Goal: Task Accomplishment & Management: Use online tool/utility

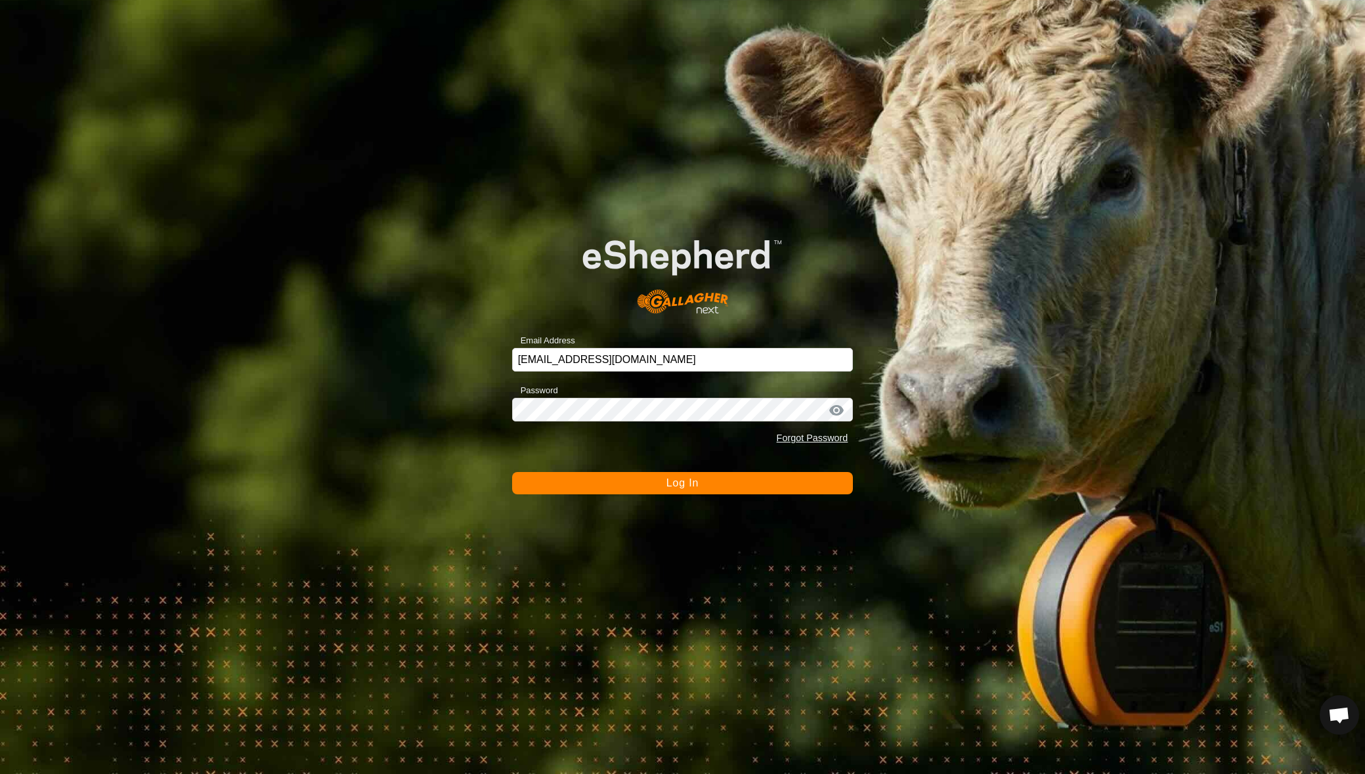
click at [613, 489] on button "Log In" at bounding box center [682, 483] width 341 height 22
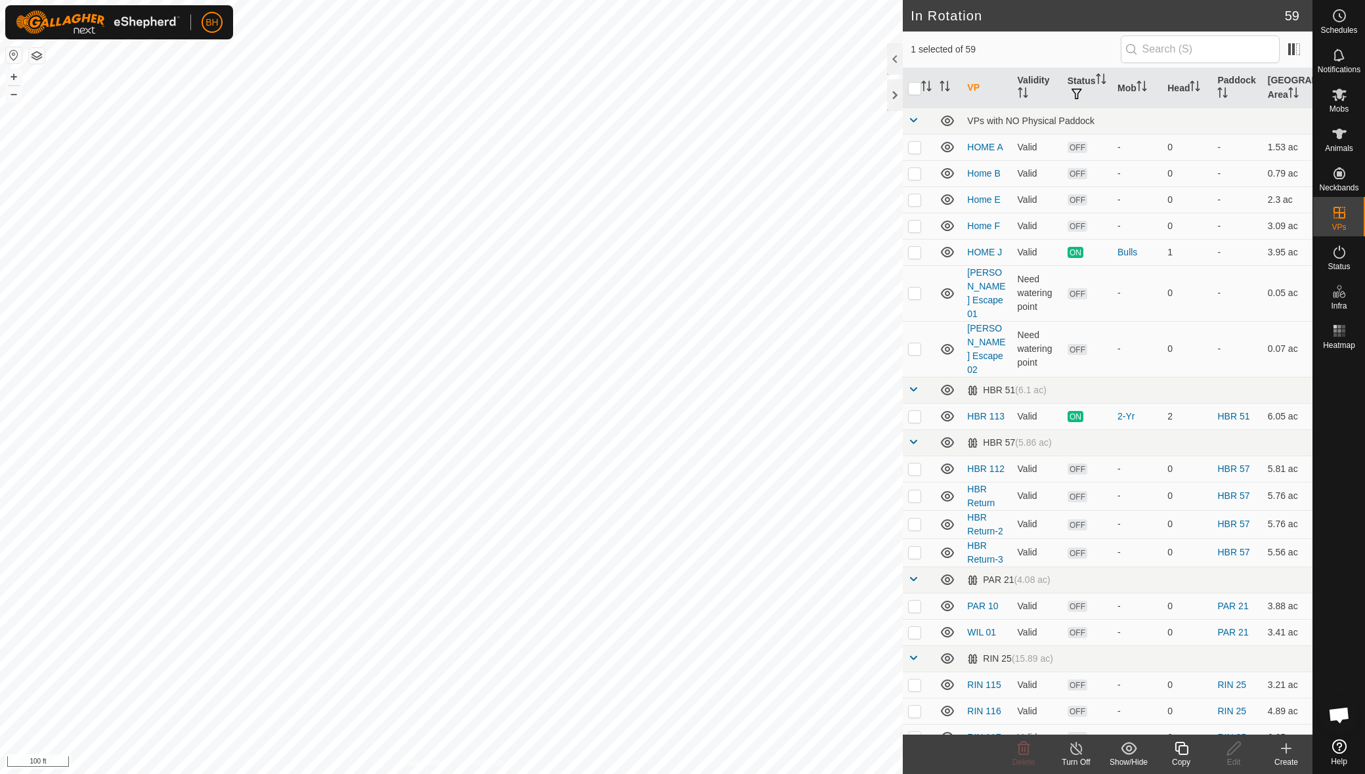
click at [1190, 748] on copy-svg-icon at bounding box center [1181, 748] width 53 height 16
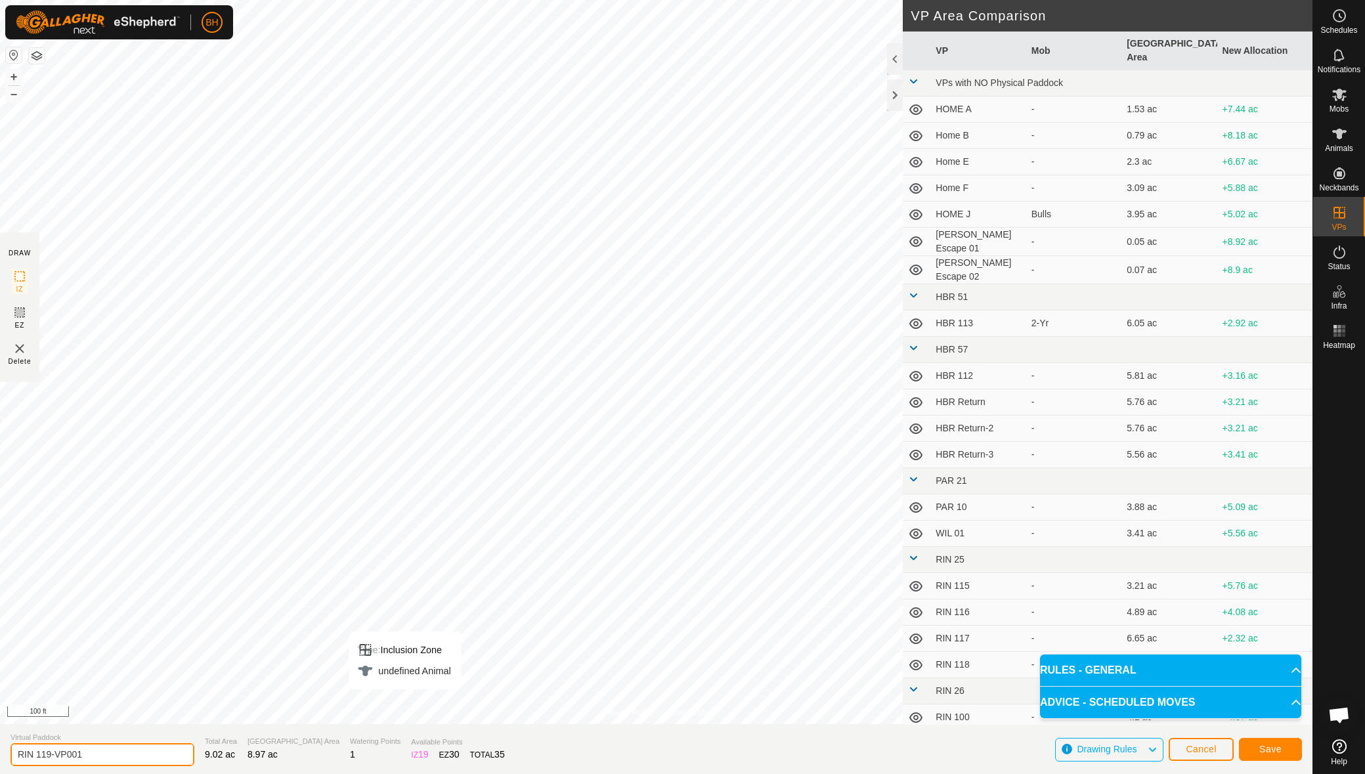
drag, startPoint x: 45, startPoint y: 753, endPoint x: 121, endPoint y: 773, distance: 78.7
click at [102, 765] on input "RIN 119-VP001" at bounding box center [103, 754] width 184 height 23
type input "RIN 120"
click at [1285, 746] on button "Save" at bounding box center [1270, 749] width 63 height 23
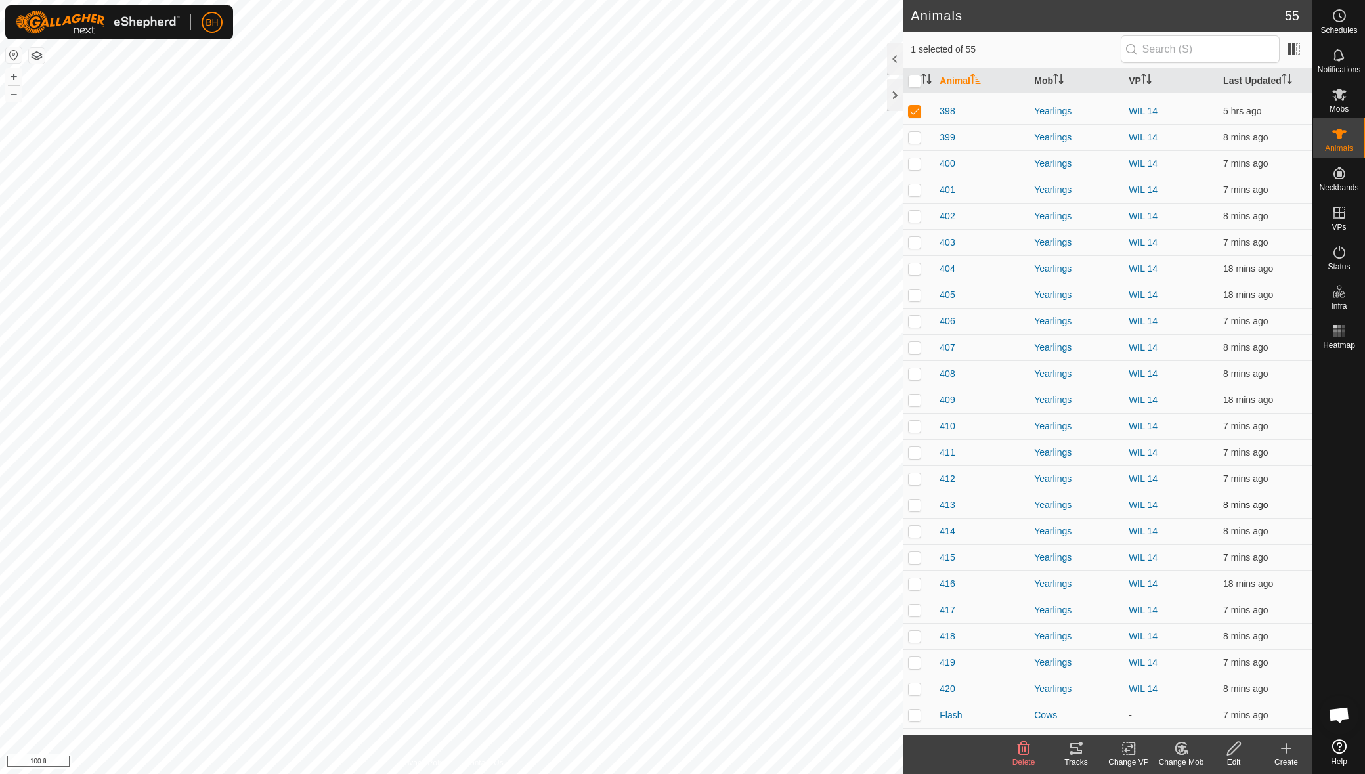
scroll to position [784, 0]
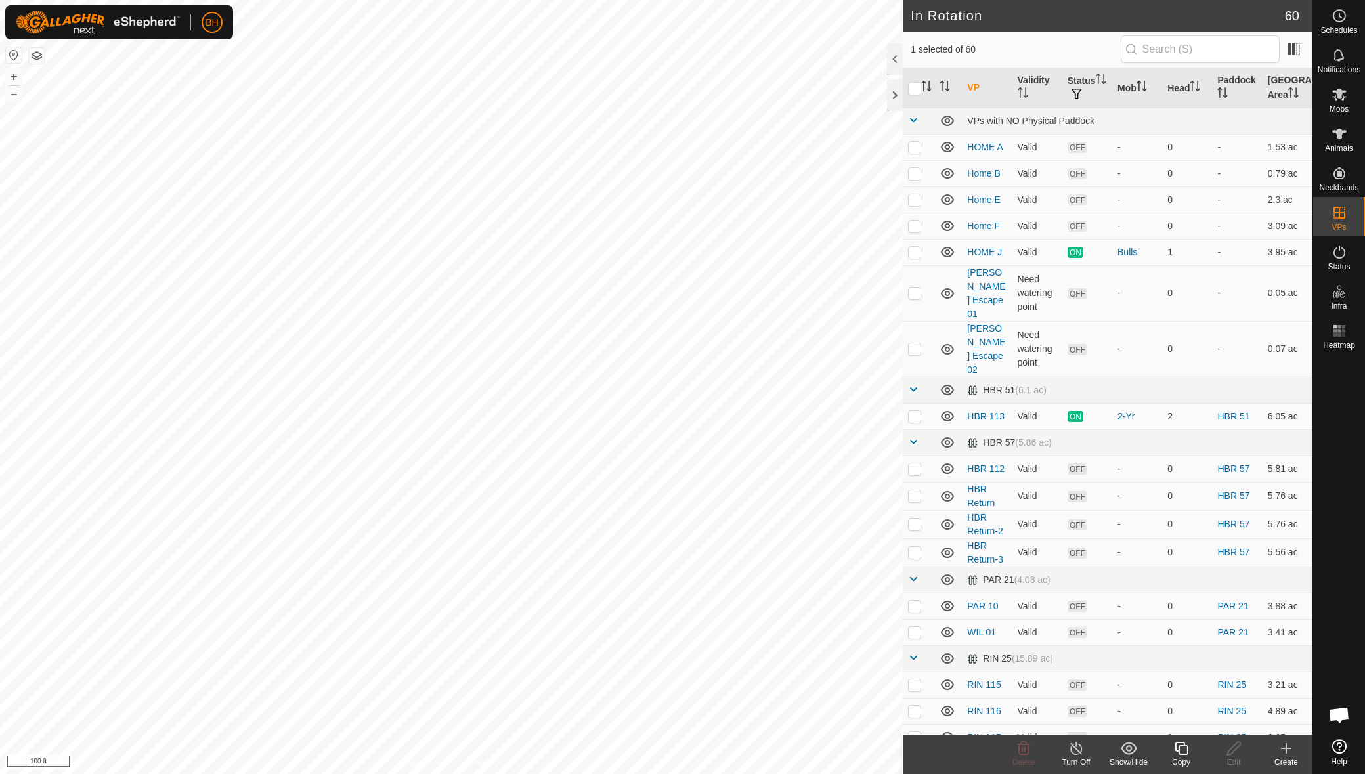
click at [1181, 752] on icon at bounding box center [1181, 748] width 16 height 16
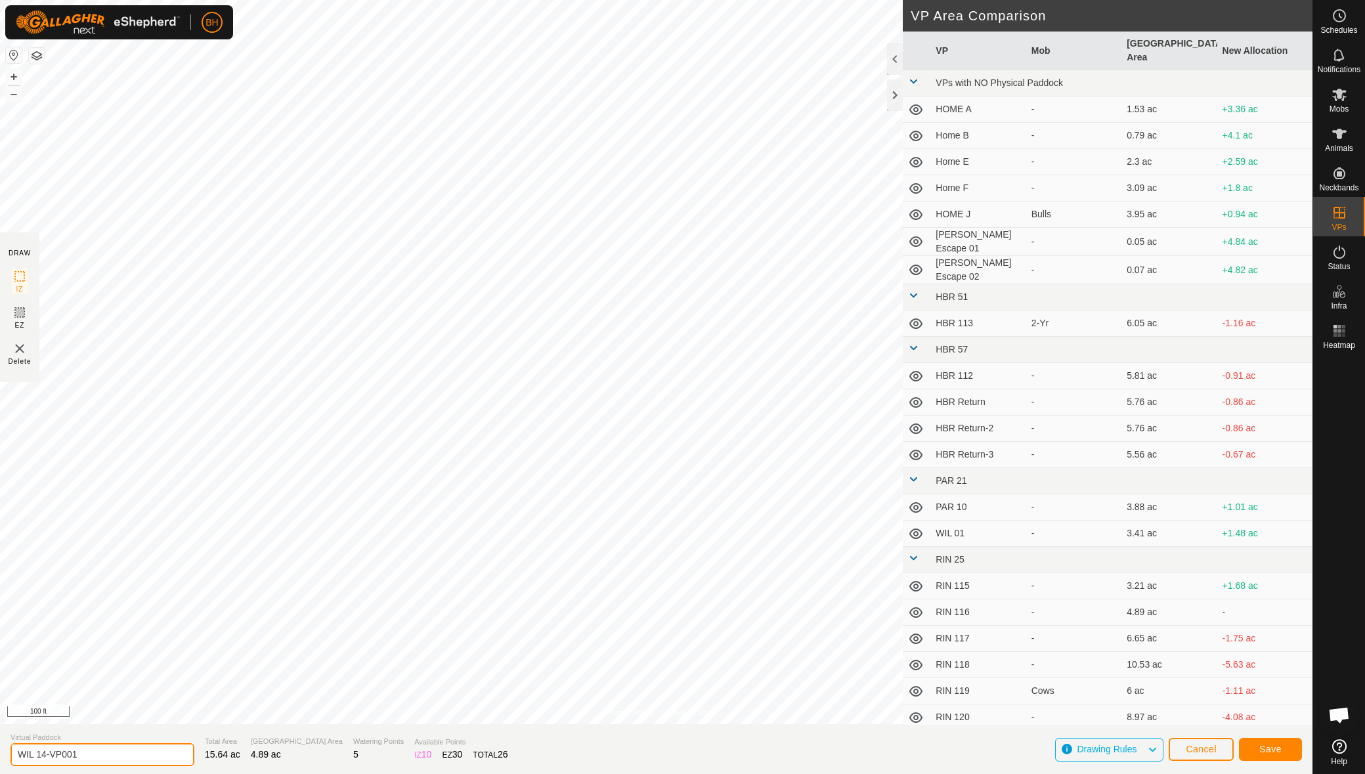
drag, startPoint x: 43, startPoint y: 751, endPoint x: 247, endPoint y: 785, distance: 206.3
click at [247, 773] on html "BH Schedules Notifications Mobs Animals Neckbands VPs Status Infra Heatmap Help…" at bounding box center [682, 387] width 1365 height 774
type input "WIL 15"
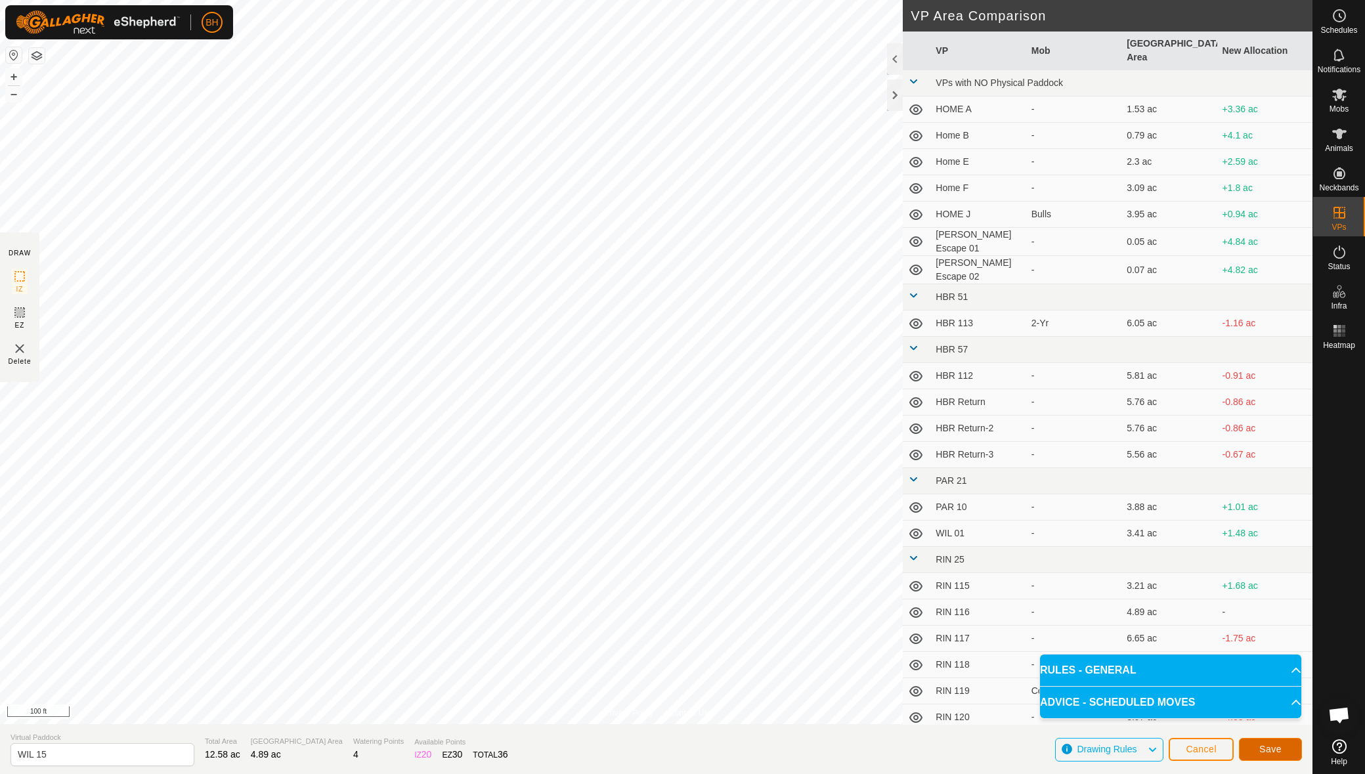
click at [1267, 749] on span "Save" at bounding box center [1270, 749] width 22 height 11
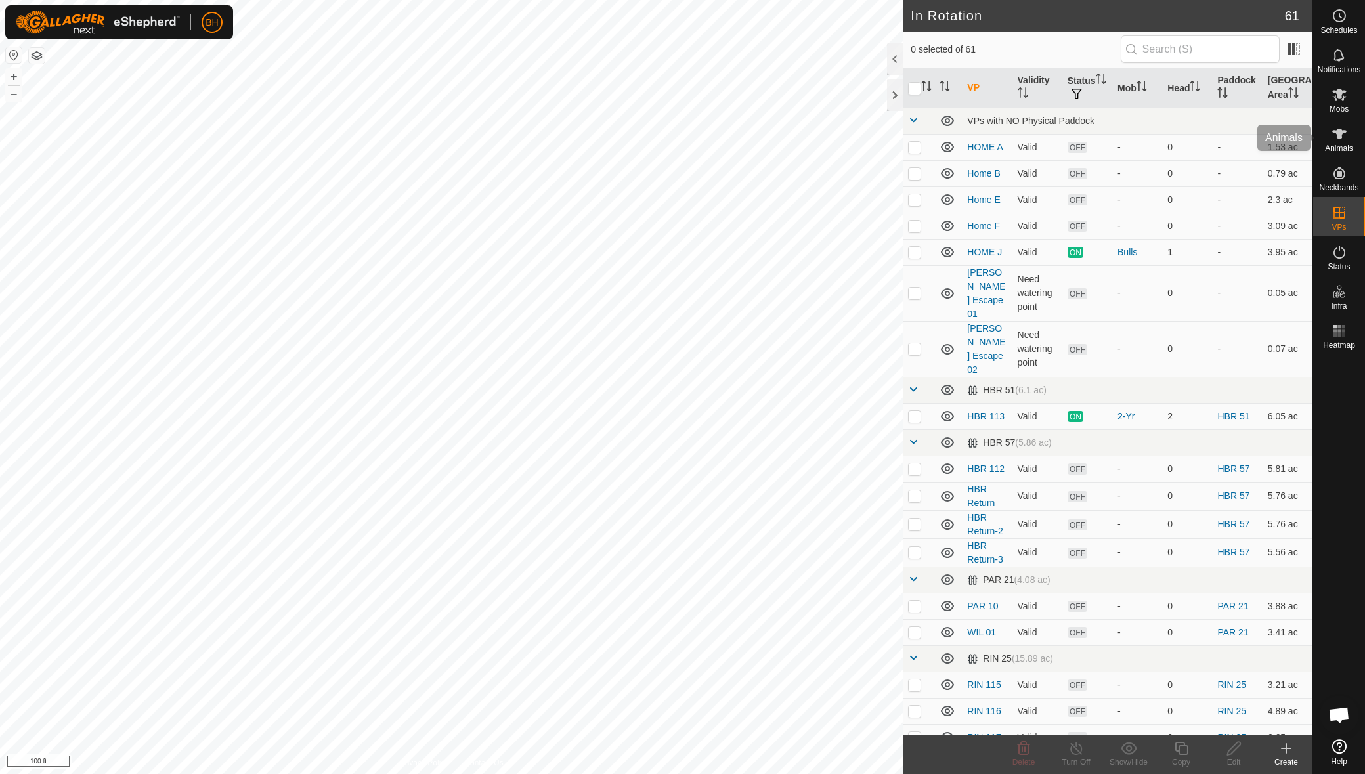
click at [1342, 148] on span "Animals" at bounding box center [1339, 148] width 28 height 8
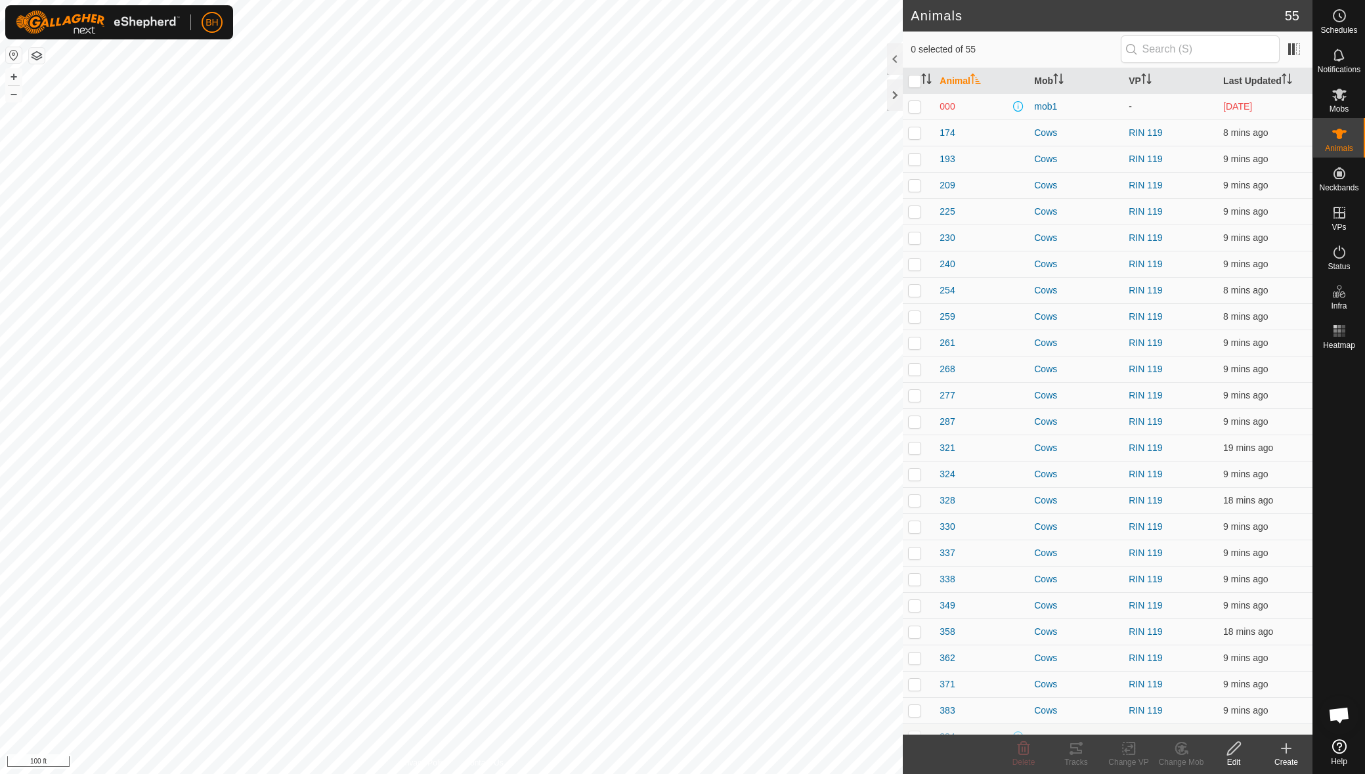
click at [1338, 114] on div "Mobs" at bounding box center [1339, 98] width 52 height 39
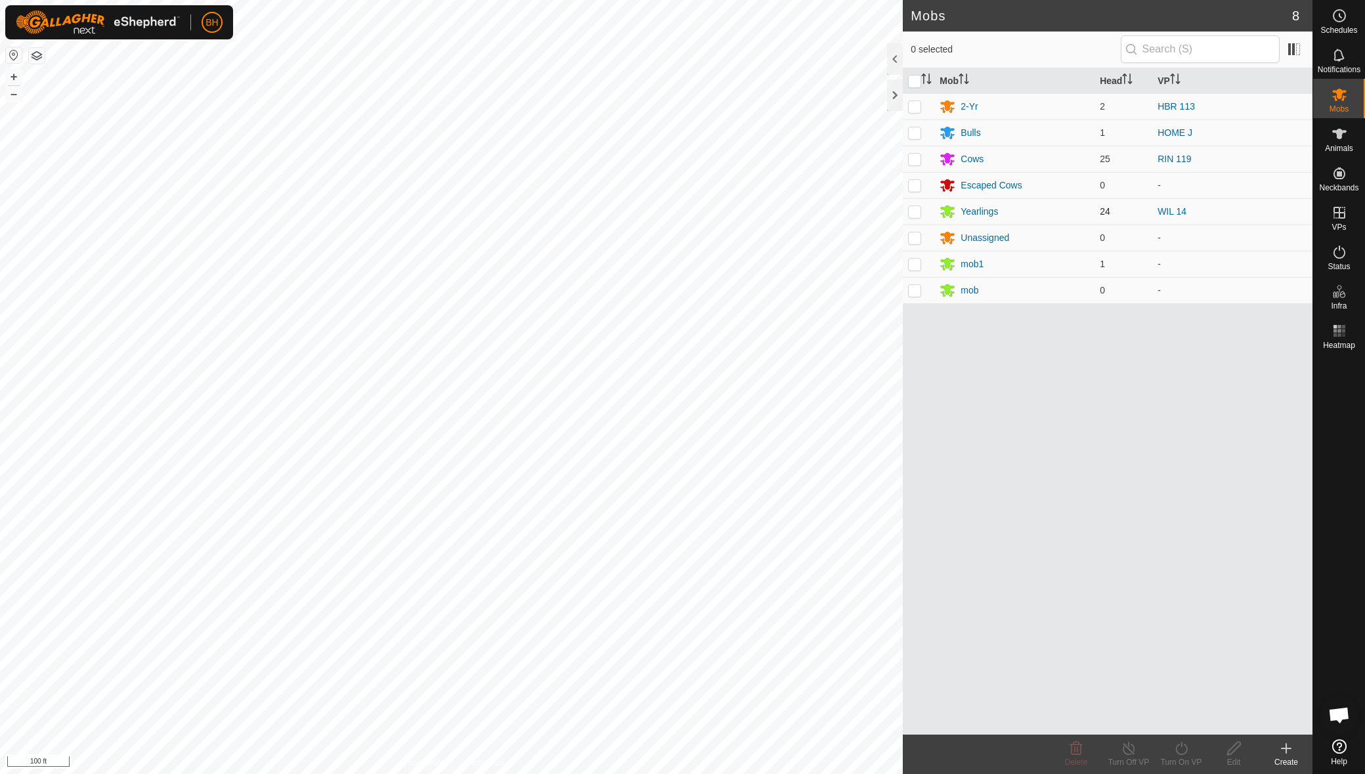
click at [912, 215] on p-checkbox at bounding box center [914, 211] width 13 height 11
checkbox input "true"
click at [1188, 758] on div "Turn On VP" at bounding box center [1181, 762] width 53 height 12
click at [1185, 710] on link "Now" at bounding box center [1220, 719] width 130 height 26
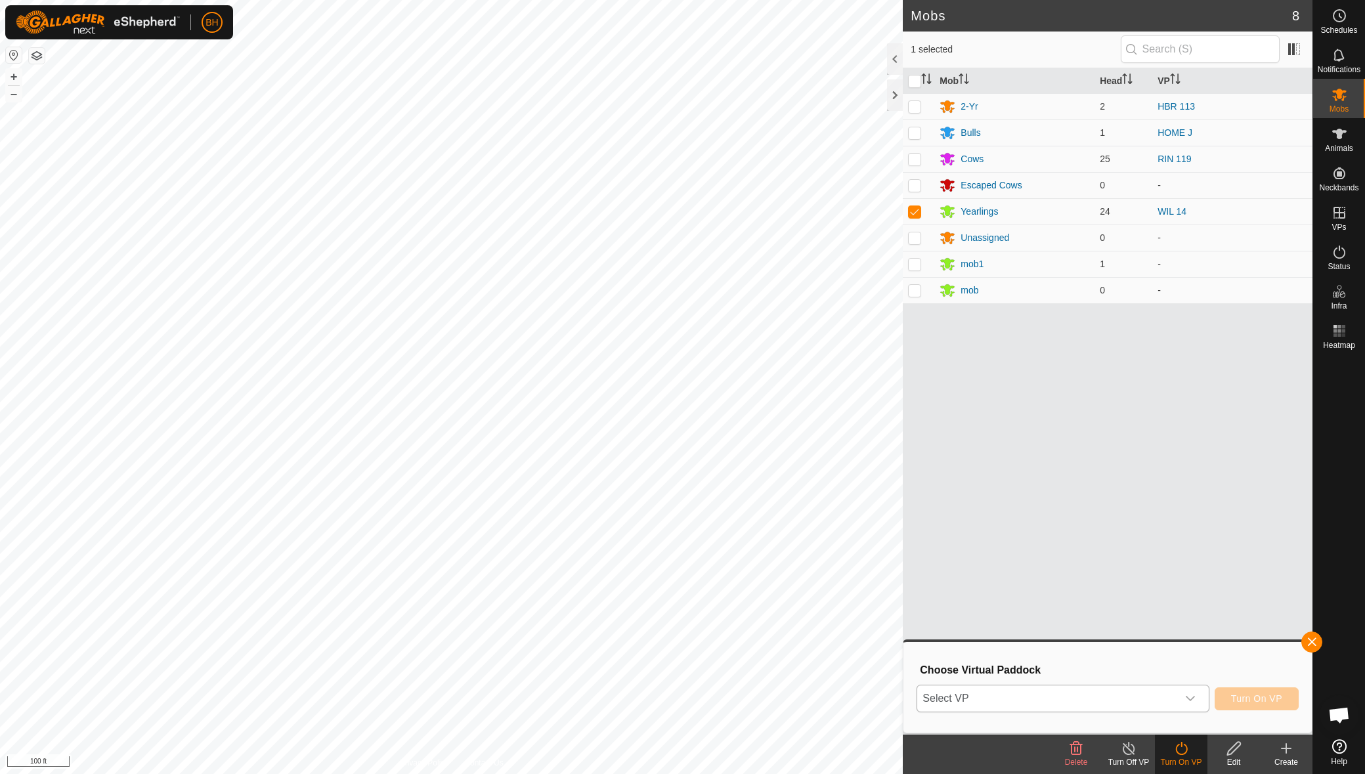
click at [1174, 696] on span "Select VP" at bounding box center [1046, 698] width 259 height 26
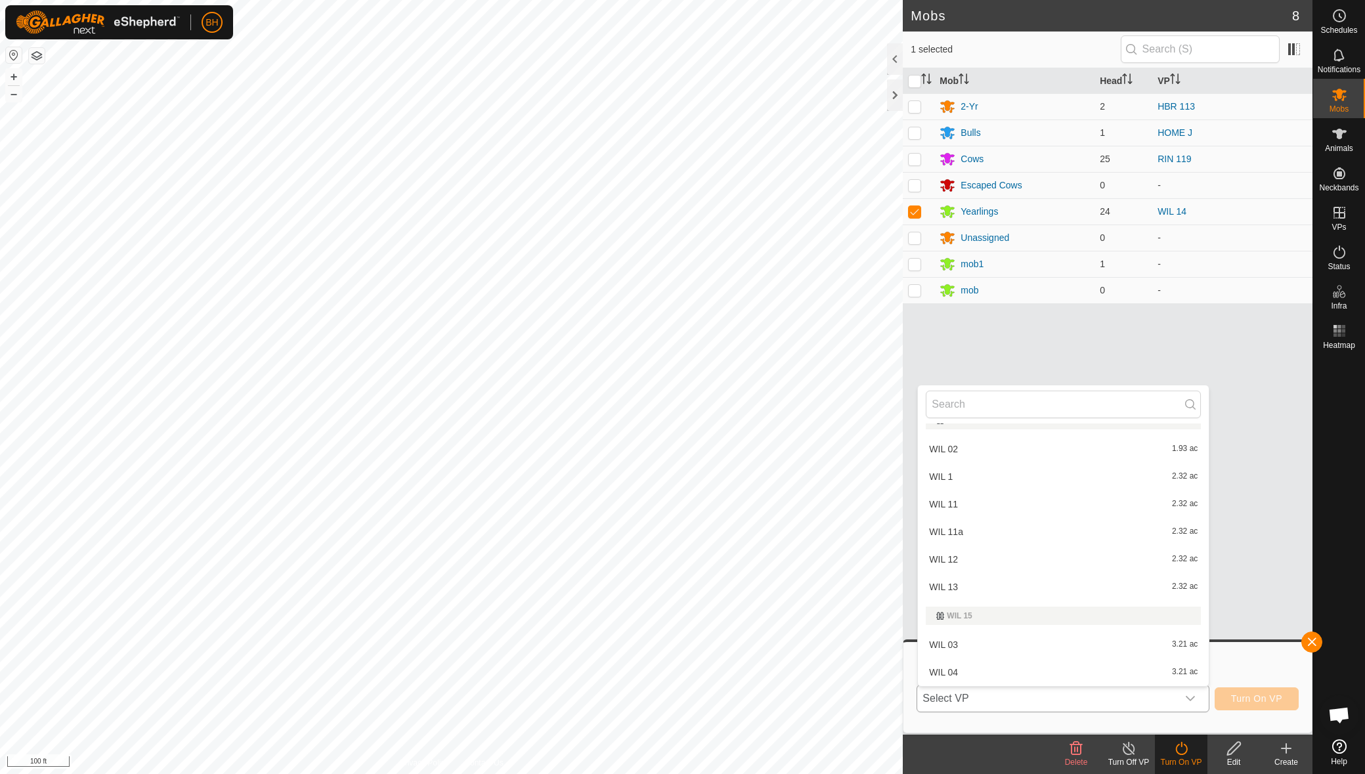
scroll to position [1556, 0]
click at [1102, 413] on input "text" at bounding box center [1063, 405] width 275 height 28
click at [1102, 409] on input "text" at bounding box center [1063, 405] width 275 height 28
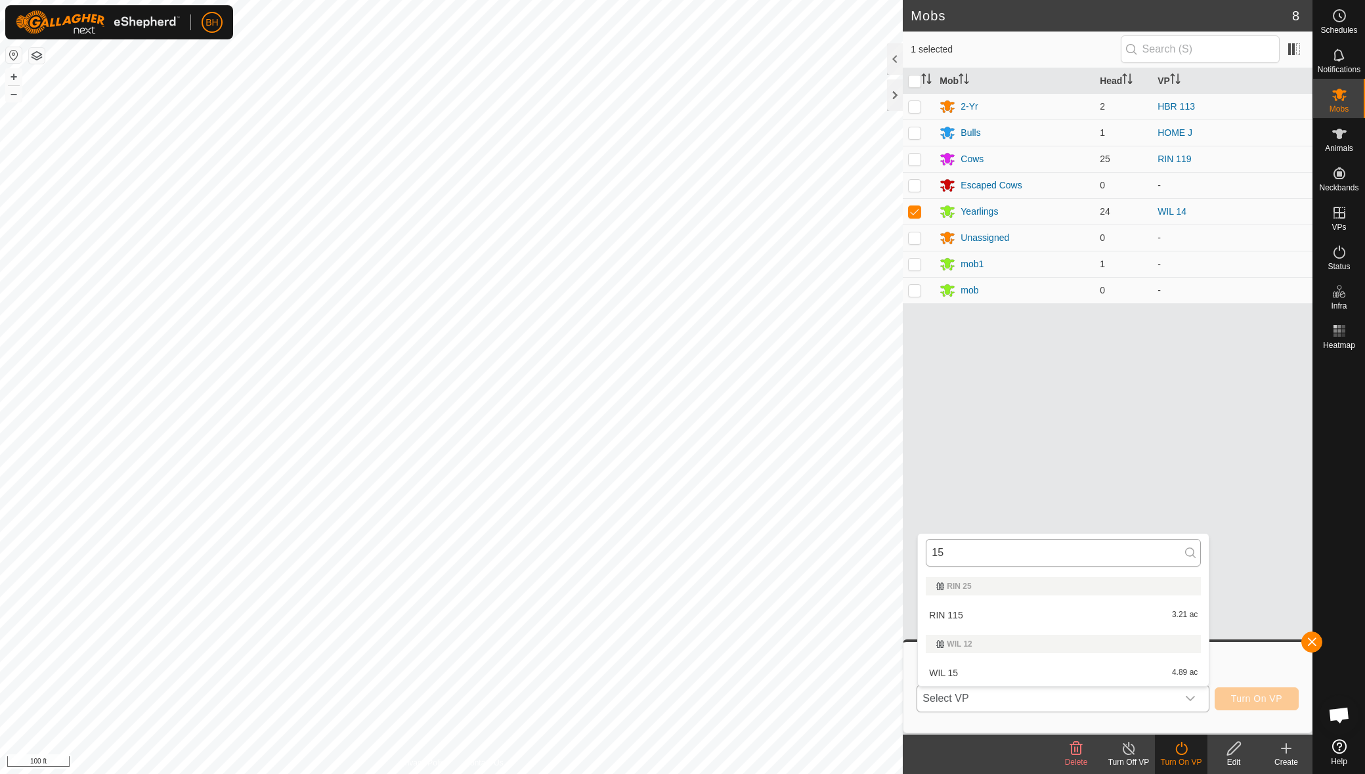
scroll to position [0, 0]
type input "15"
click at [961, 672] on li "WIL 15 4.89 ac" at bounding box center [1063, 673] width 291 height 26
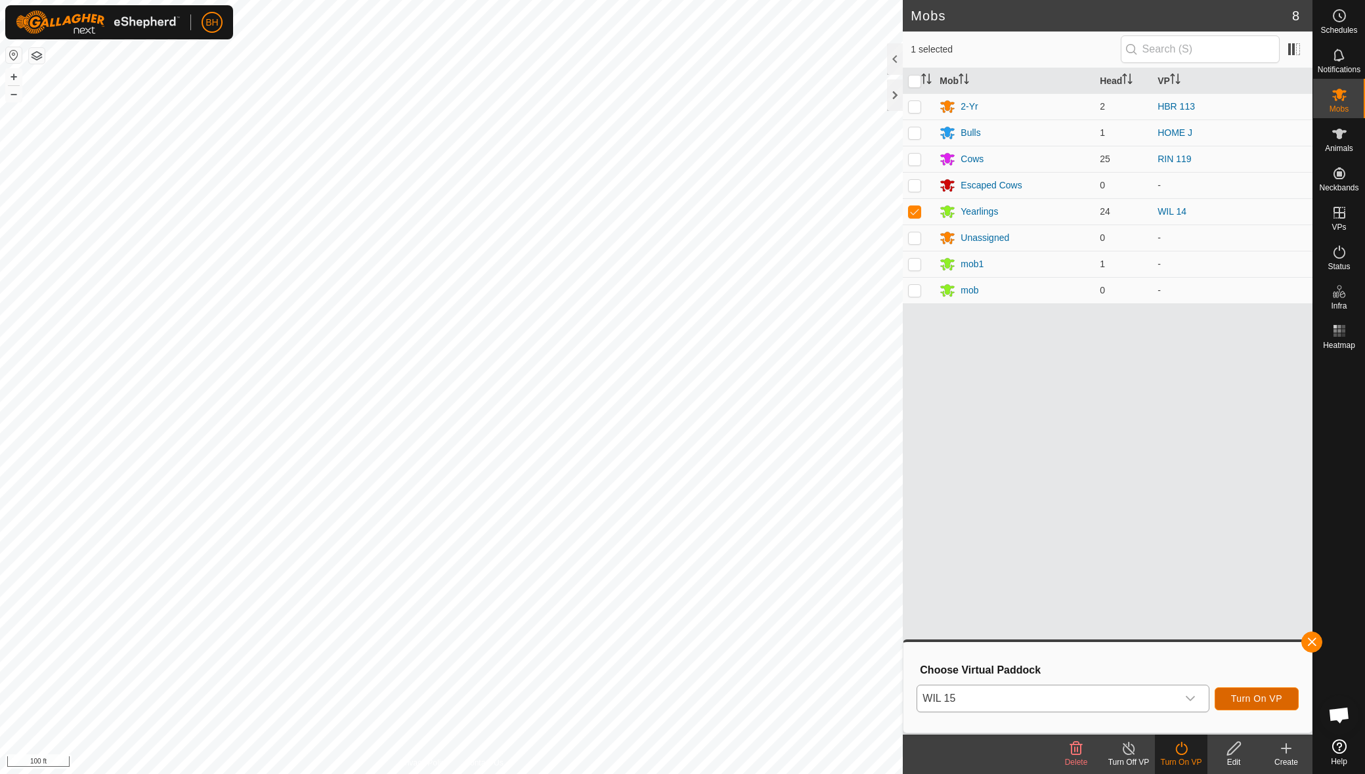
click at [1262, 704] on span "Turn On VP" at bounding box center [1256, 698] width 51 height 11
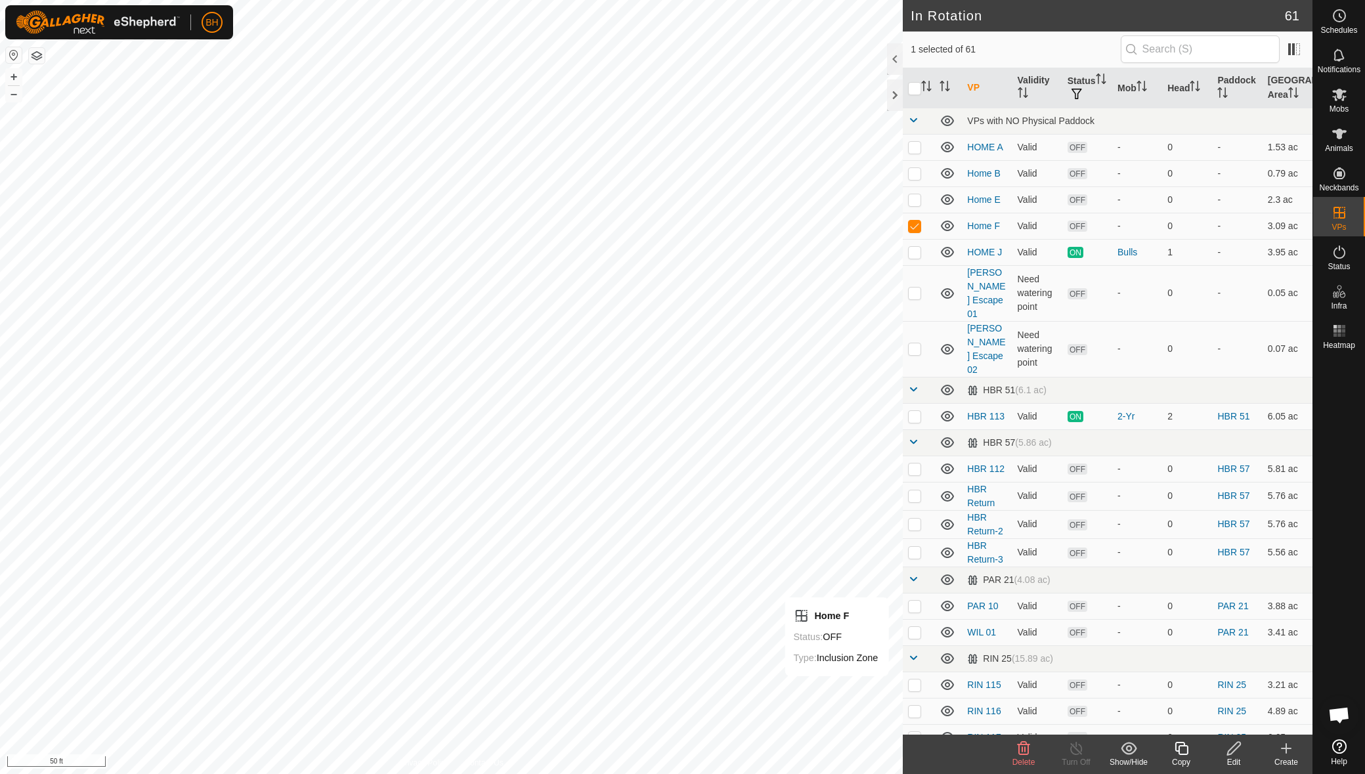
click at [1186, 756] on icon at bounding box center [1181, 748] width 16 height 16
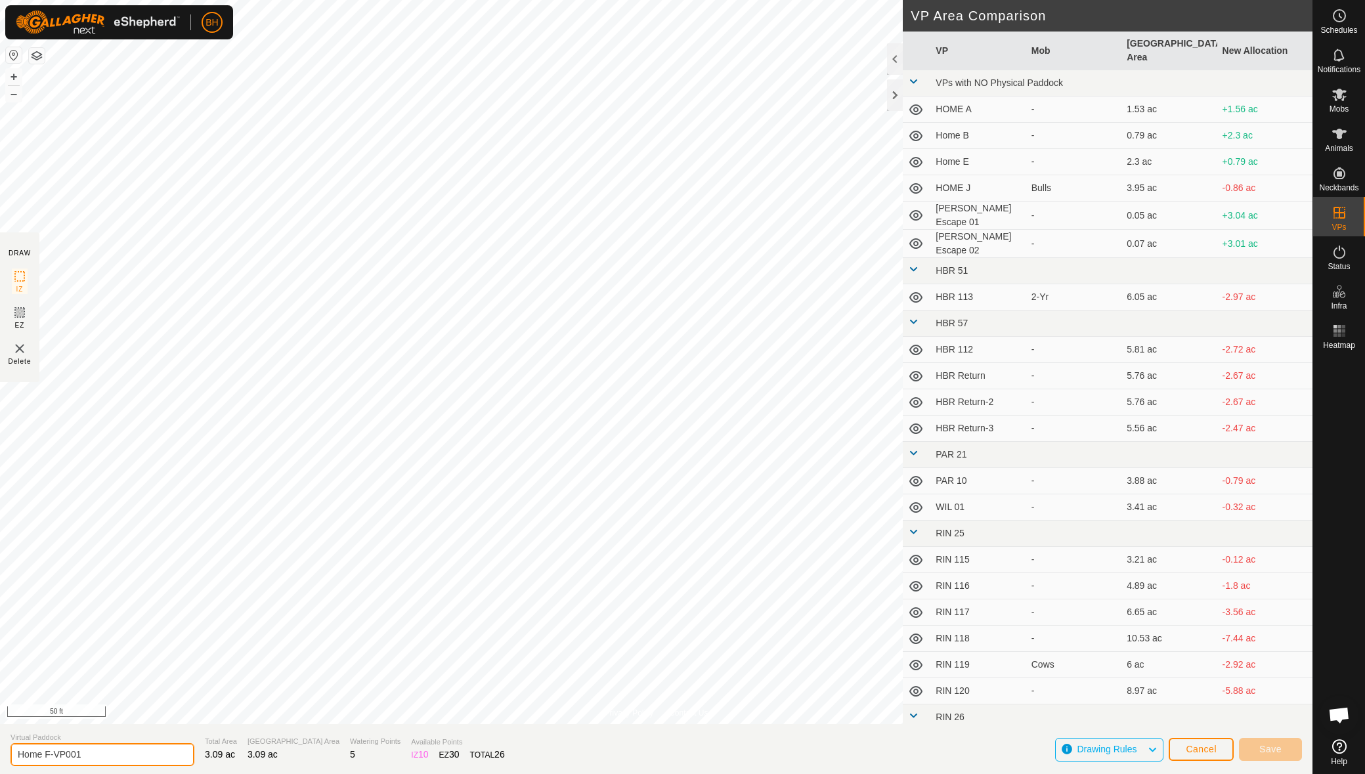
drag, startPoint x: 45, startPoint y: 749, endPoint x: 145, endPoint y: 779, distance: 104.9
click at [145, 773] on html "BH Schedules Notifications Mobs Animals Neckbands VPs Status Infra Heatmap Help…" at bounding box center [682, 387] width 1365 height 774
type input "Home Capture"
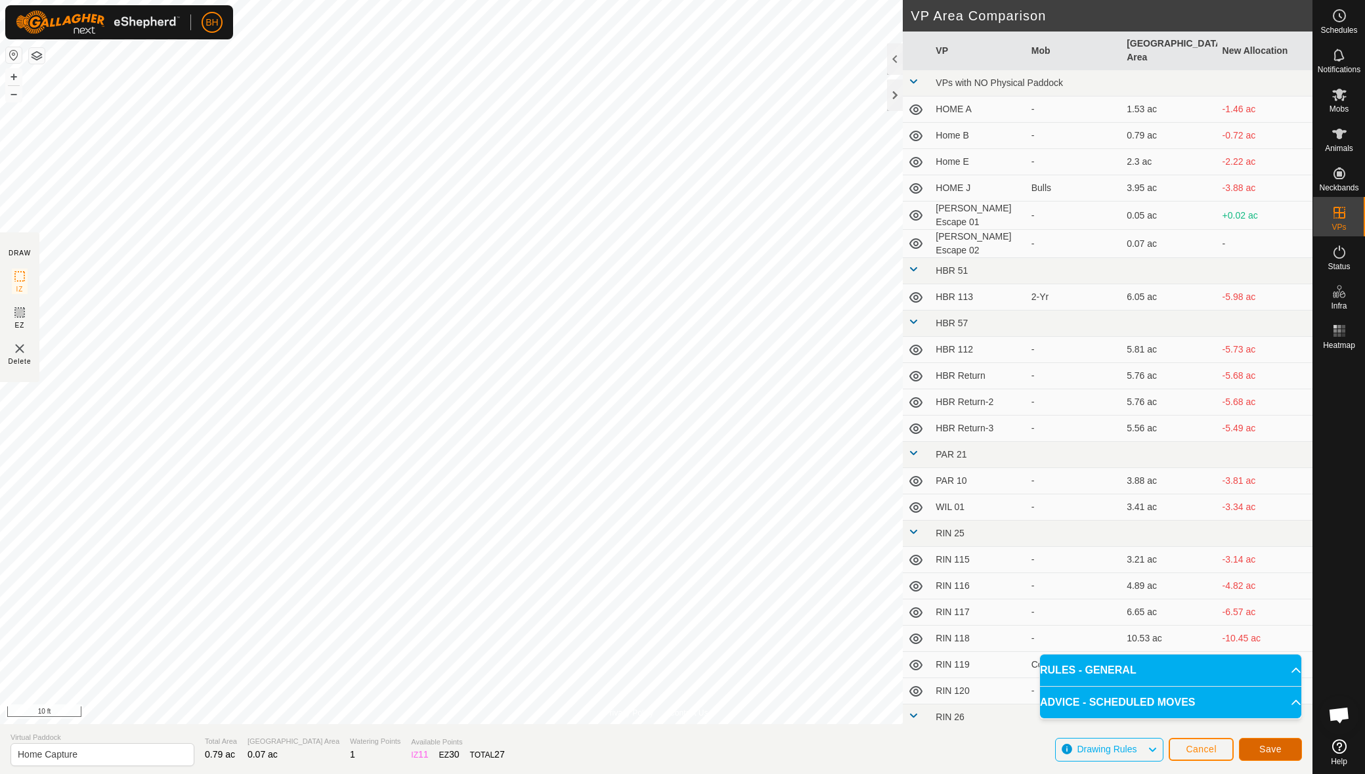
click at [1276, 752] on span "Save" at bounding box center [1270, 749] width 22 height 11
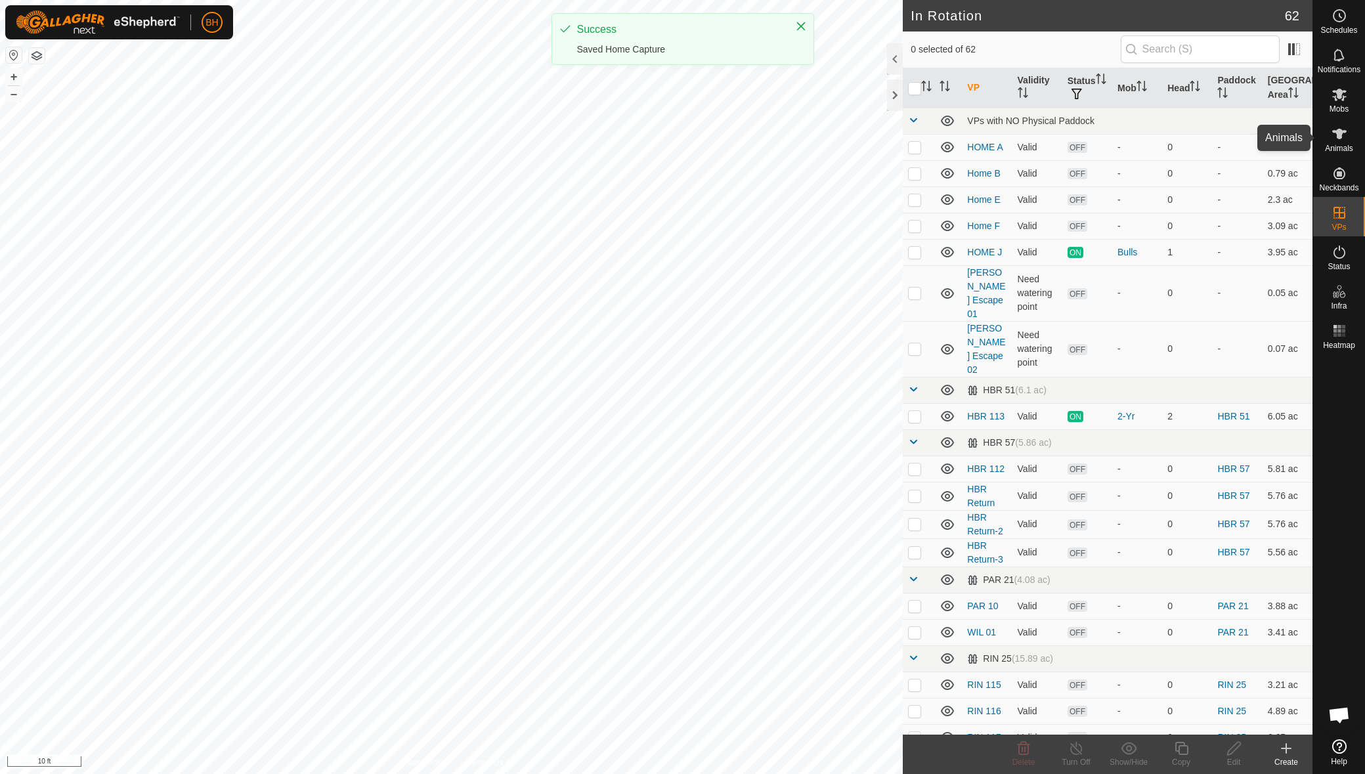
click at [1344, 144] on span "Animals" at bounding box center [1339, 148] width 28 height 8
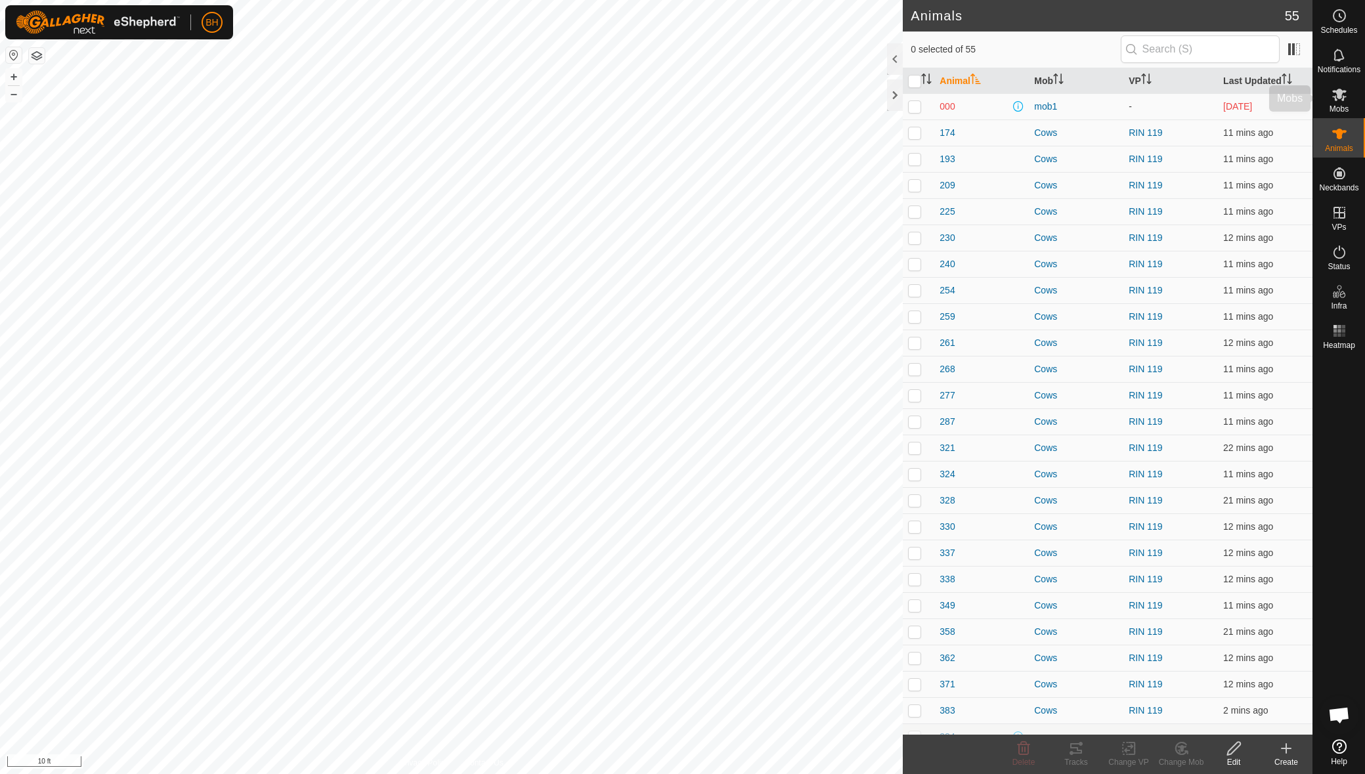
click at [1344, 113] on span "Mobs" at bounding box center [1338, 109] width 19 height 8
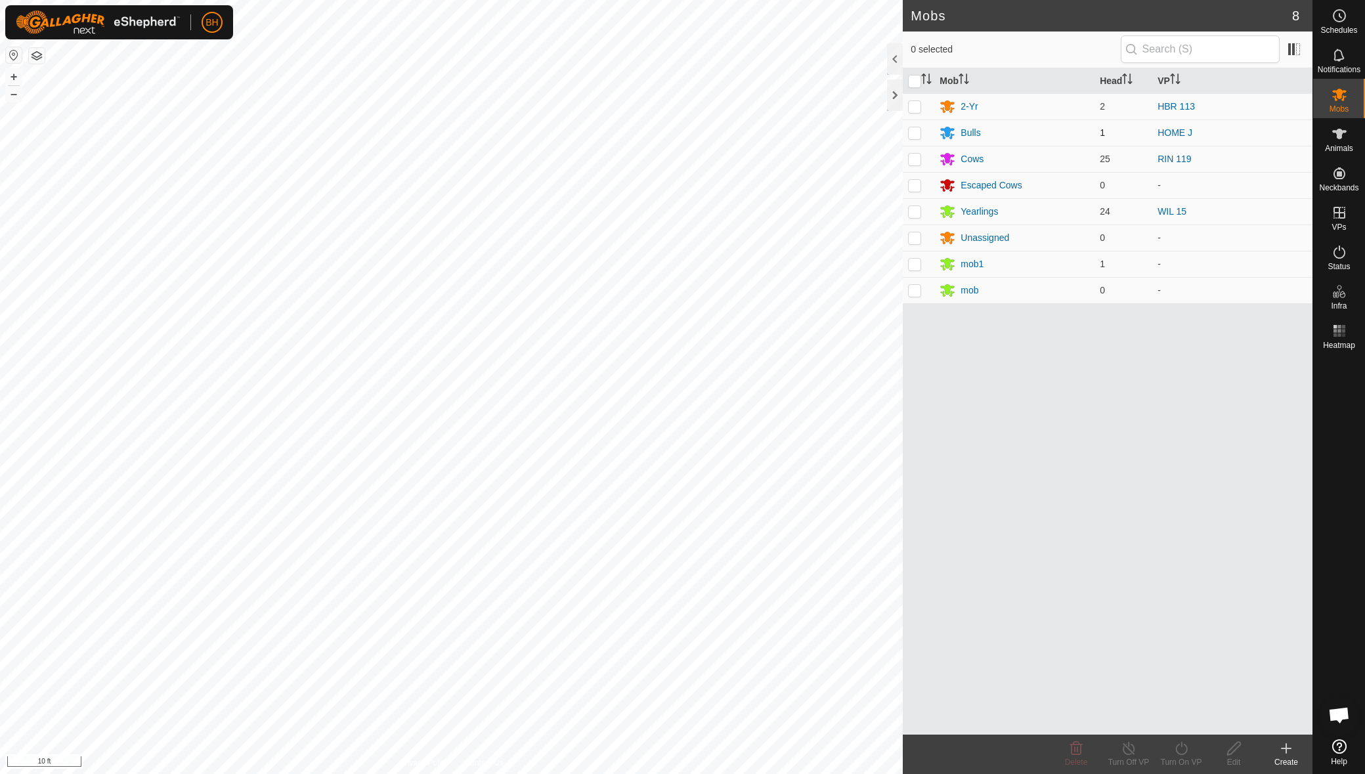
click at [915, 133] on p-checkbox at bounding box center [914, 132] width 13 height 11
checkbox input "true"
click at [1185, 744] on icon at bounding box center [1181, 748] width 16 height 16
click at [1196, 721] on link "Now" at bounding box center [1220, 719] width 130 height 26
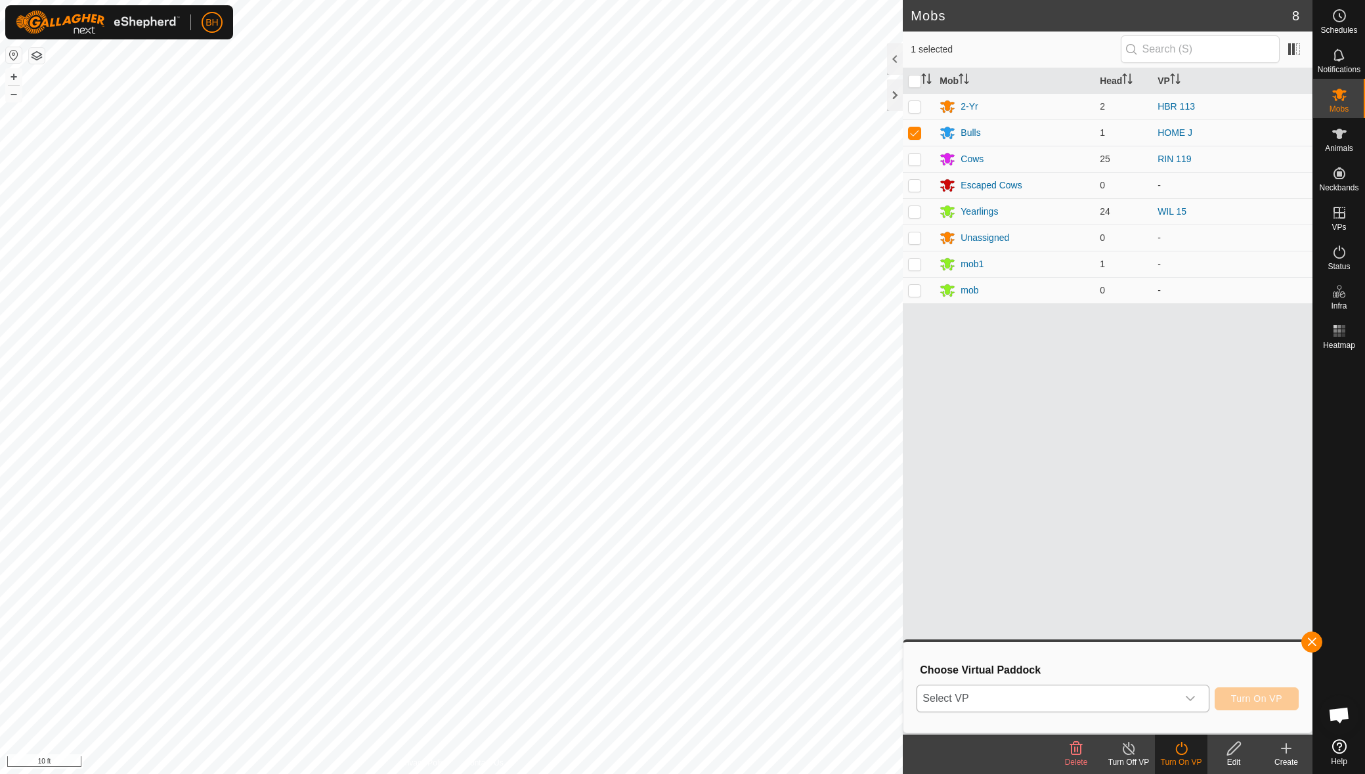
click at [1154, 699] on span "Select VP" at bounding box center [1046, 698] width 259 height 26
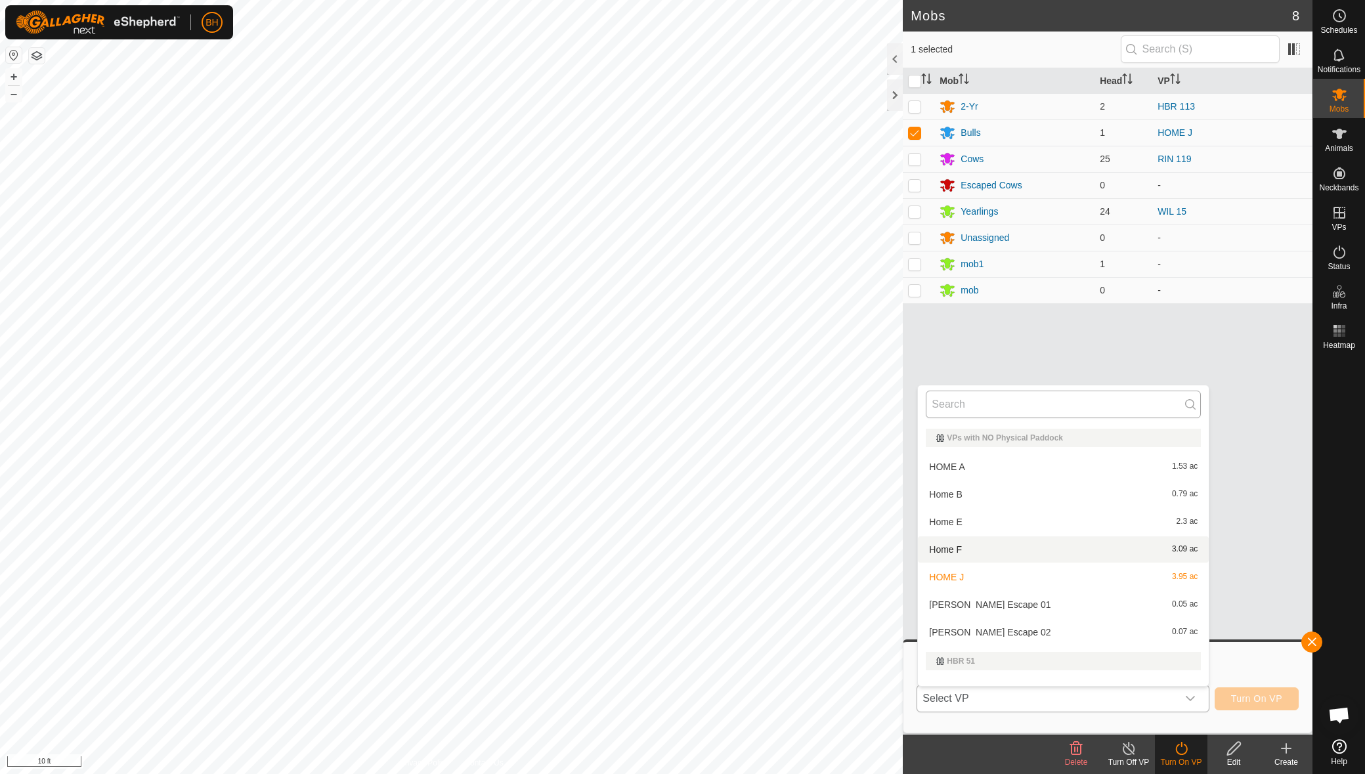
click at [1013, 414] on input "text" at bounding box center [1063, 405] width 275 height 28
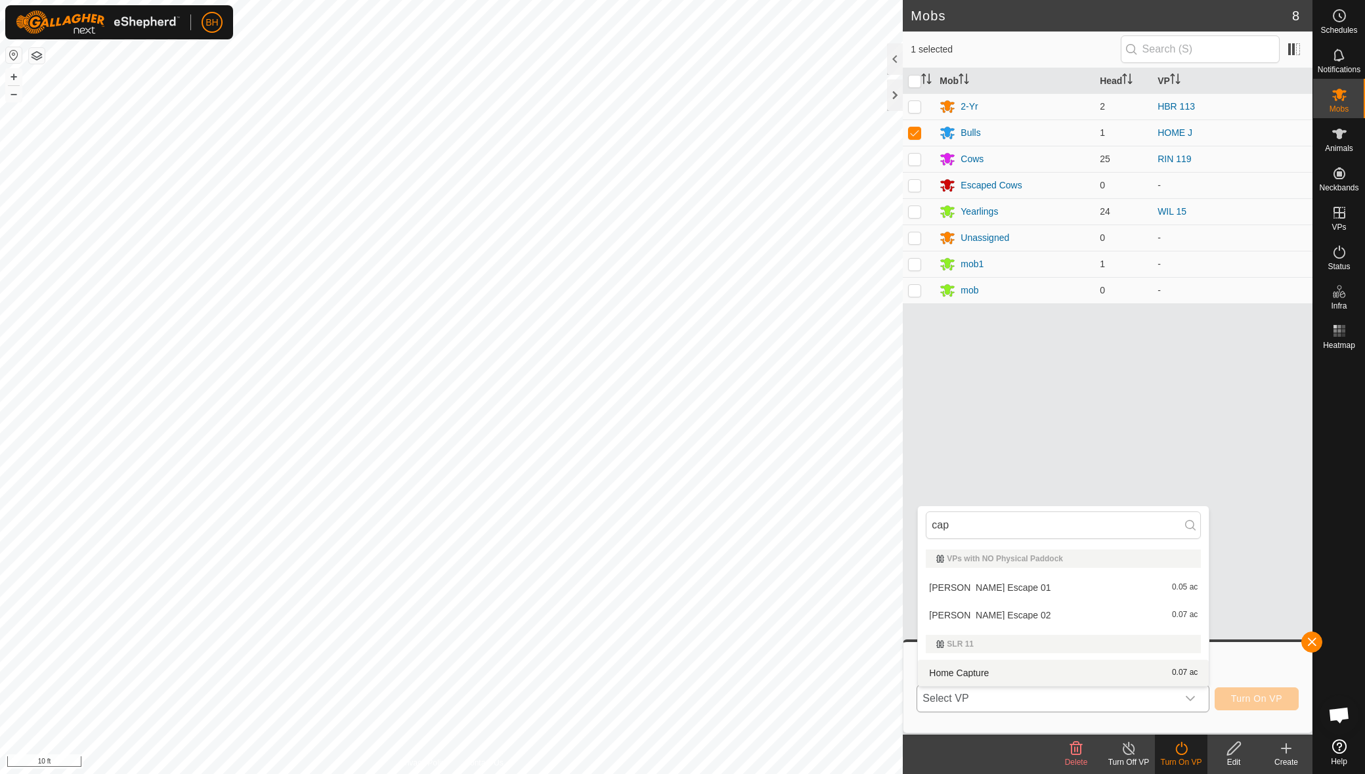
type input "cap"
click at [1000, 677] on li "Home Capture 0.07 ac" at bounding box center [1063, 673] width 291 height 26
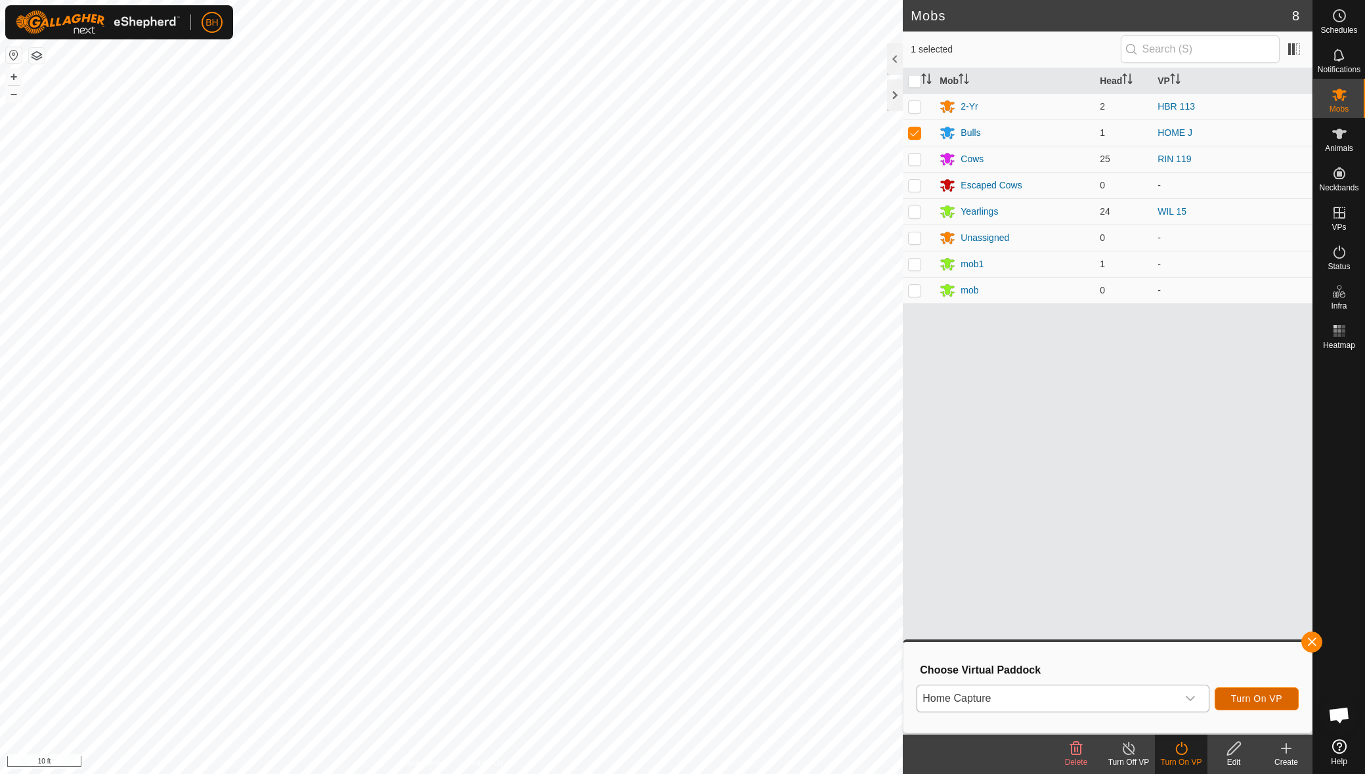
click at [1251, 699] on span "Turn On VP" at bounding box center [1256, 698] width 51 height 11
